Goal: Task Accomplishment & Management: Use online tool/utility

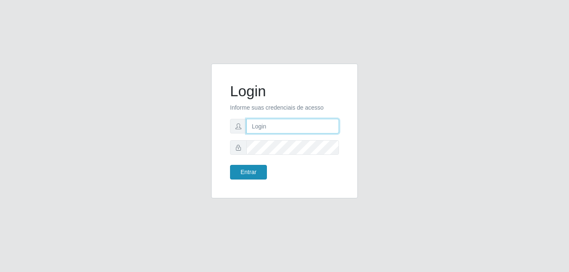
type input "[PERSON_NAME]"
click at [243, 176] on button "Entrar" at bounding box center [248, 172] width 37 height 15
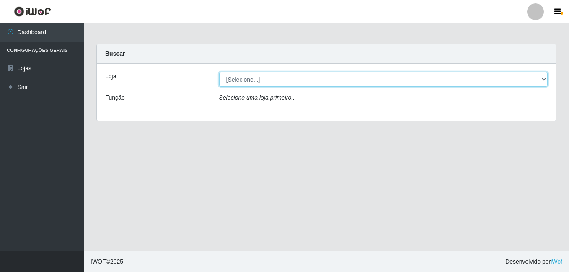
click at [328, 77] on select "[Selecione...] Bemais Supermercados - [GEOGRAPHIC_DATA]" at bounding box center [383, 79] width 329 height 15
select select "249"
click at [219, 72] on select "[Selecione...] Bemais Supermercados - [GEOGRAPHIC_DATA]" at bounding box center [383, 79] width 329 height 15
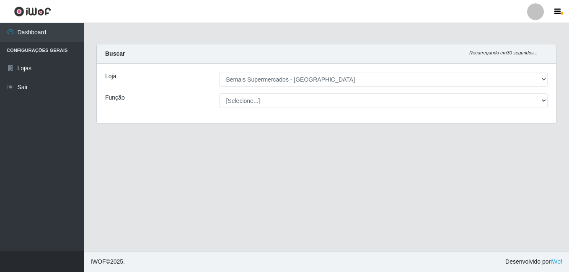
click at [292, 97] on select "[Selecione...] ASG ASG + ASG ++ Auxiliar de Depósito Auxiliar de Depósito + Aux…" at bounding box center [383, 100] width 329 height 15
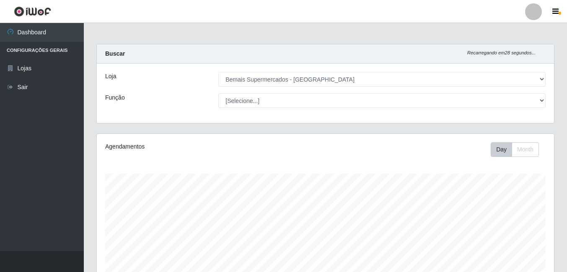
scroll to position [174, 457]
select select "24"
click at [218, 93] on select "[Selecione...] ASG ASG + ASG ++ Auxiliar de Depósito Auxiliar de Depósito + Aux…" at bounding box center [381, 100] width 327 height 15
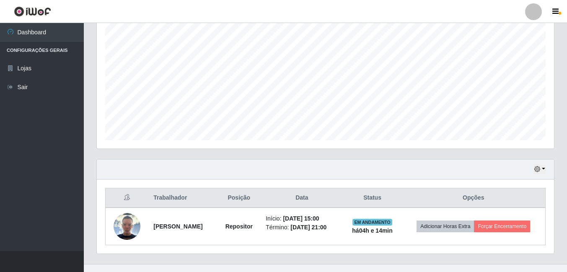
scroll to position [172, 0]
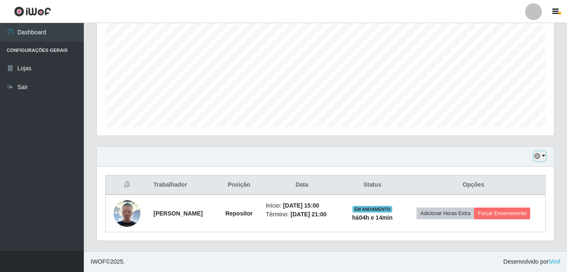
click at [543, 154] on button "button" at bounding box center [540, 157] width 12 height 10
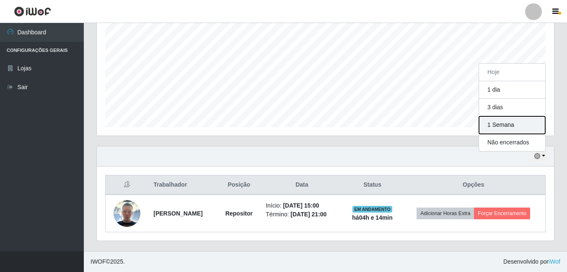
click at [503, 122] on button "1 Semana" at bounding box center [512, 125] width 66 height 18
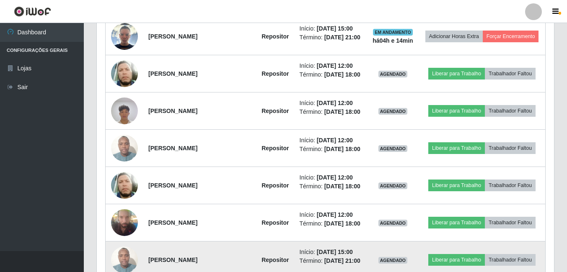
scroll to position [308, 0]
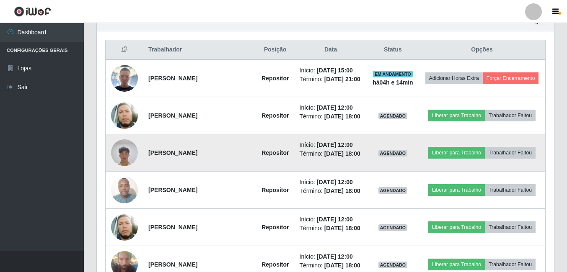
click at [119, 151] on img at bounding box center [124, 153] width 27 height 36
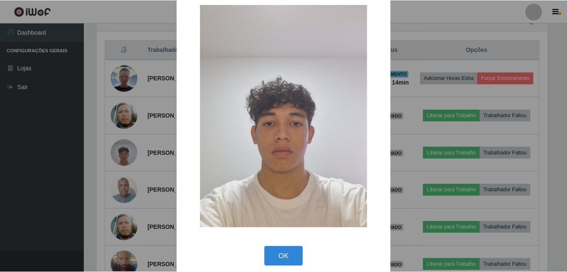
scroll to position [24, 0]
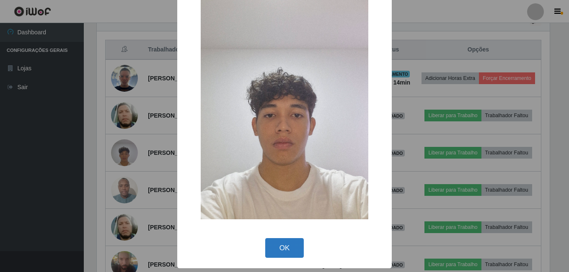
click at [276, 246] on button "OK" at bounding box center [284, 248] width 39 height 20
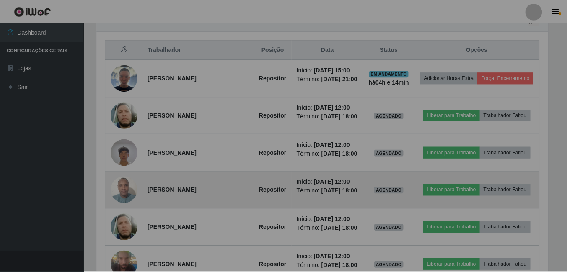
scroll to position [174, 457]
